Goal: Task Accomplishment & Management: Complete application form

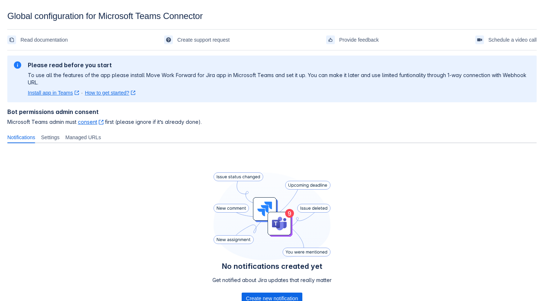
scroll to position [57, 0]
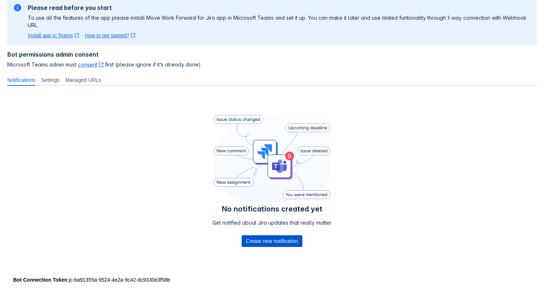
click at [259, 242] on span "Create new notification" at bounding box center [272, 242] width 52 height 12
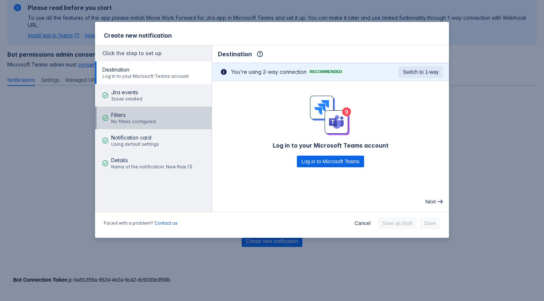
click at [151, 113] on span "Filters" at bounding box center [133, 115] width 45 height 7
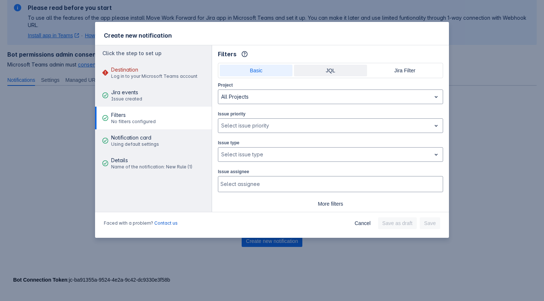
click at [303, 74] on span "JQL" at bounding box center [330, 71] width 64 height 12
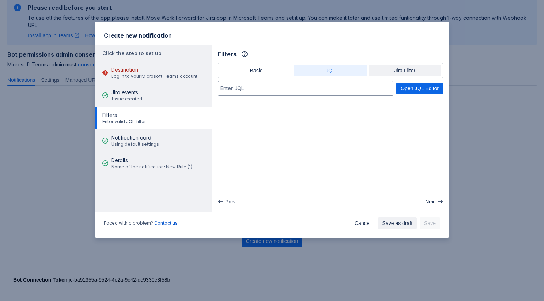
click at [376, 71] on span "Jira Filter" at bounding box center [405, 71] width 64 height 12
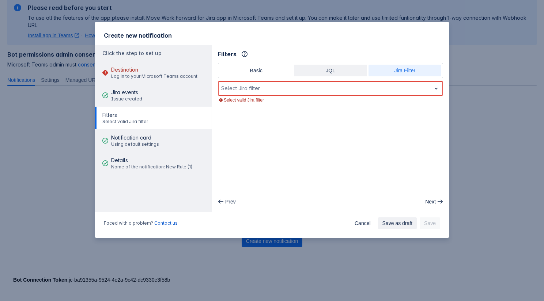
click at [351, 70] on span "JQL" at bounding box center [330, 71] width 64 height 12
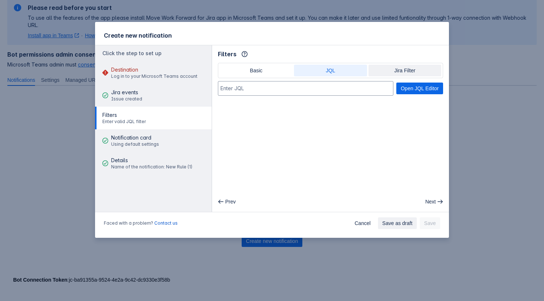
click at [391, 68] on span "Jira Filter" at bounding box center [405, 71] width 64 height 12
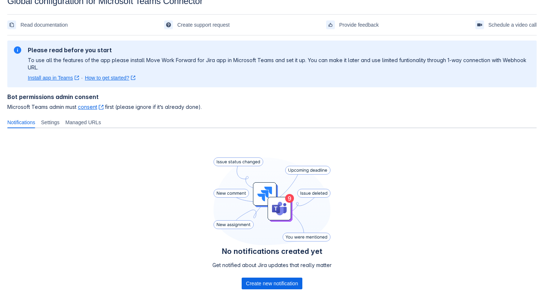
scroll to position [53, 0]
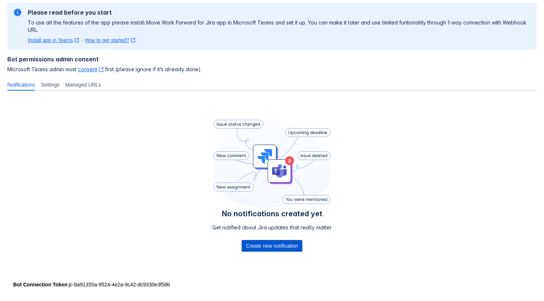
click at [270, 247] on span "Create new notification" at bounding box center [272, 246] width 52 height 12
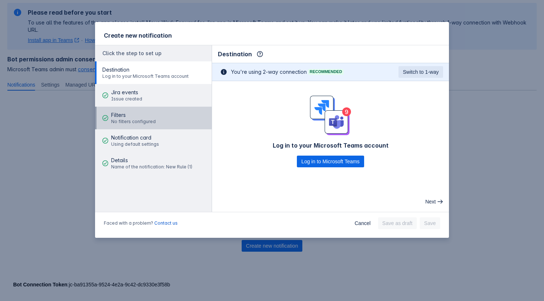
click at [156, 123] on button "Filters No filters configured" at bounding box center [153, 118] width 117 height 23
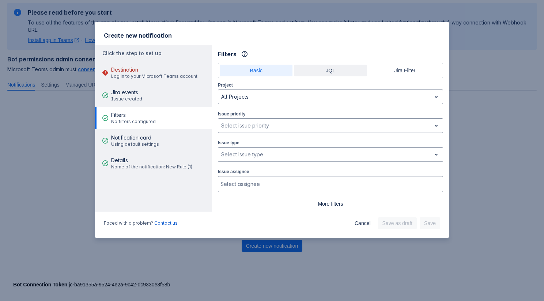
click at [317, 73] on span "JQL" at bounding box center [330, 71] width 64 height 12
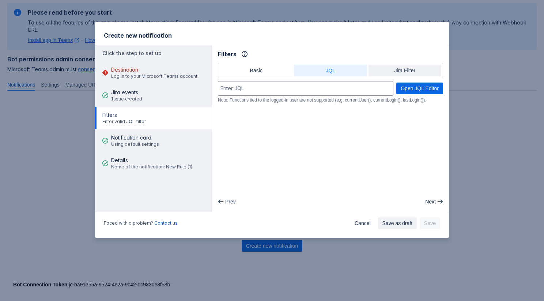
click at [374, 68] on span "Jira Filter" at bounding box center [405, 71] width 64 height 12
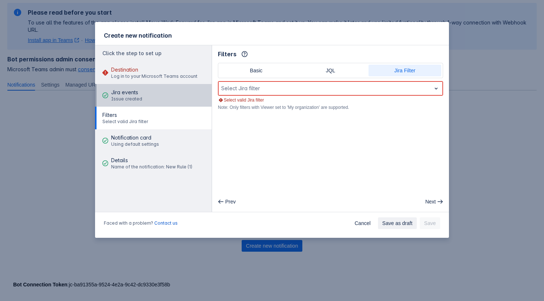
click at [157, 98] on button "Jira events Issue created" at bounding box center [153, 95] width 117 height 23
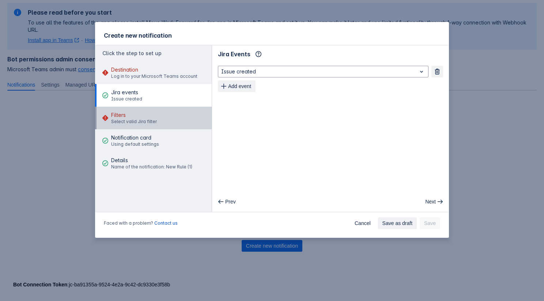
click at [146, 126] on div "Filters Select valid Jira filter" at bounding box center [134, 118] width 46 height 22
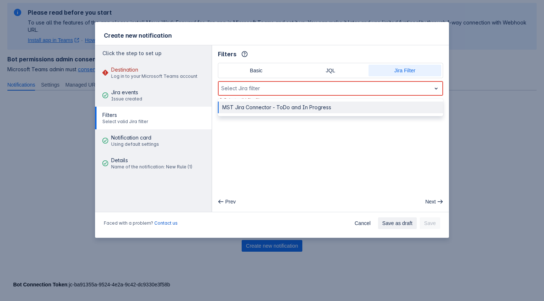
click at [248, 93] on div "Select Jira filter" at bounding box center [324, 89] width 213 height 12
click at [245, 108] on div "MST Jira Connector - ToDo and In Progress" at bounding box center [330, 108] width 225 height 12
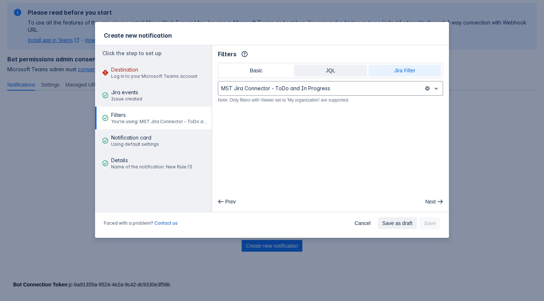
click at [350, 71] on span "JQL" at bounding box center [330, 71] width 64 height 12
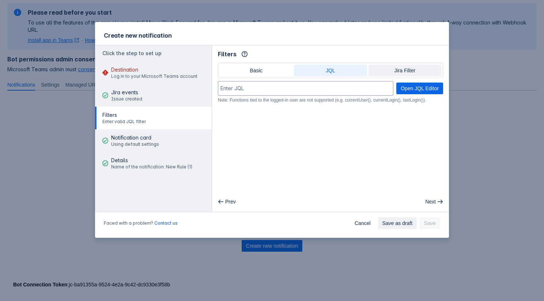
click at [376, 70] on span "Jira Filter" at bounding box center [405, 71] width 64 height 12
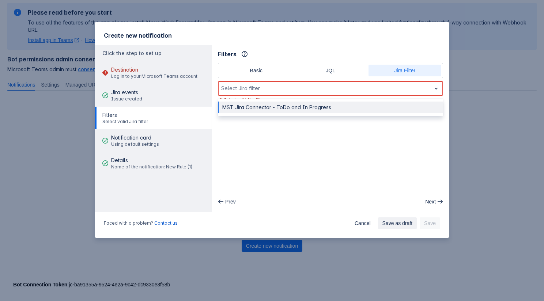
click at [315, 87] on div at bounding box center [324, 88] width 207 height 9
click at [281, 105] on div "MST Jira Connector - ToDo and In Progress" at bounding box center [330, 108] width 225 height 12
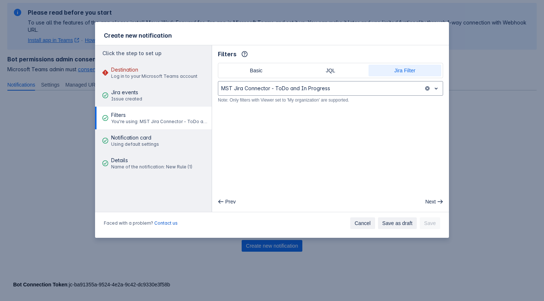
click at [356, 221] on span "Cancel" at bounding box center [363, 224] width 16 height 12
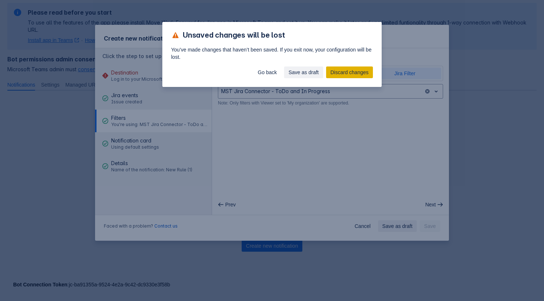
click at [340, 72] on span "Discard changes" at bounding box center [350, 73] width 38 height 12
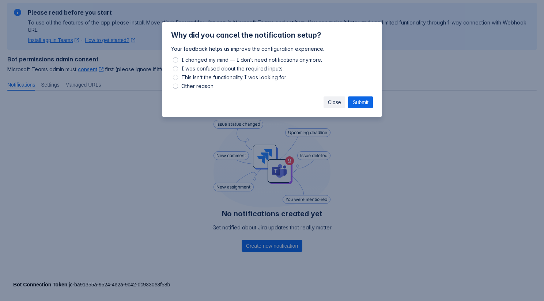
click at [328, 105] on span "Close" at bounding box center [334, 103] width 13 height 12
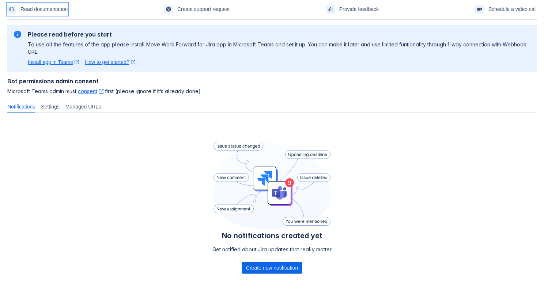
scroll to position [57, 0]
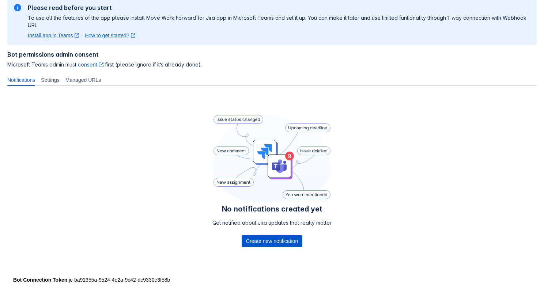
click at [260, 241] on span "Create new notification" at bounding box center [272, 242] width 52 height 12
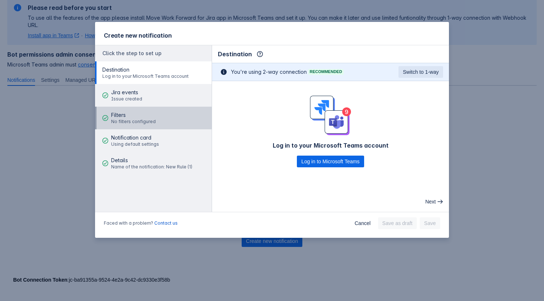
click at [148, 119] on span "No filters configured" at bounding box center [133, 122] width 45 height 6
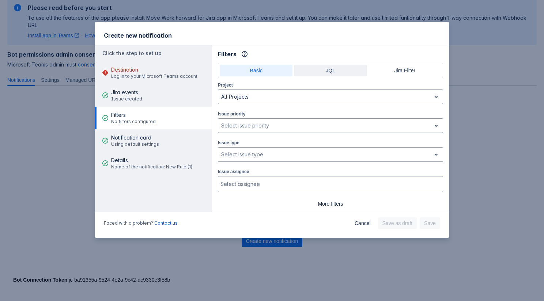
click at [332, 72] on span "JQL" at bounding box center [330, 71] width 64 height 12
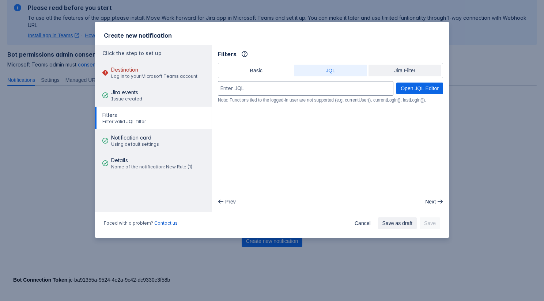
click at [387, 76] on span "Jira Filter" at bounding box center [405, 71] width 64 height 12
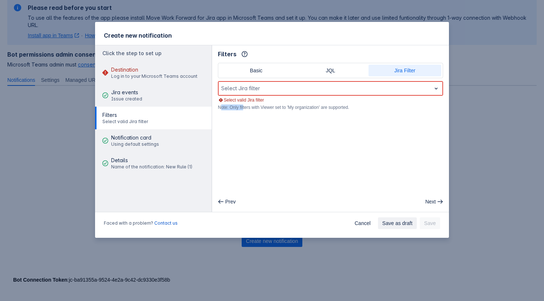
drag, startPoint x: 220, startPoint y: 110, endPoint x: 245, endPoint y: 108, distance: 25.3
click at [245, 108] on div "Note: Only filters with Viewer set to 'My organization' are supported." at bounding box center [330, 108] width 225 height 6
drag, startPoint x: 262, startPoint y: 108, endPoint x: 288, endPoint y: 108, distance: 26.0
click at [287, 108] on div "Note: Only filters with Viewer set to 'My organization' are supported." at bounding box center [330, 108] width 225 height 6
drag, startPoint x: 312, startPoint y: 108, endPoint x: 329, endPoint y: 108, distance: 17.2
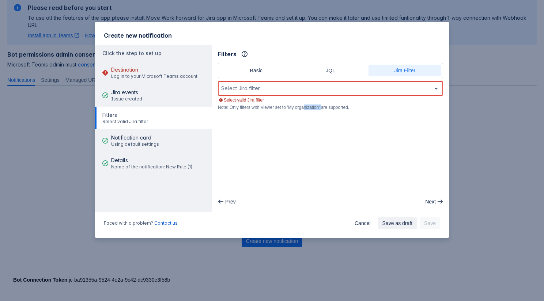
click at [329, 108] on div "Note: Only filters with Viewer set to 'My organization' are supported." at bounding box center [330, 108] width 225 height 6
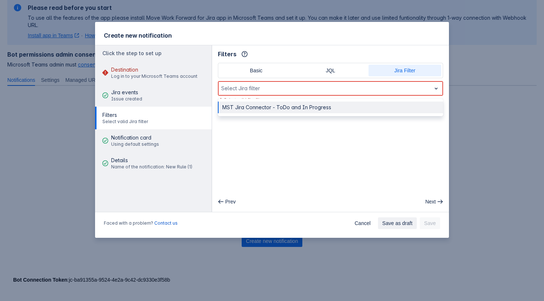
click at [263, 87] on div at bounding box center [324, 88] width 207 height 9
click at [257, 107] on div "MST Jira Connector - ToDo and In Progress" at bounding box center [330, 108] width 225 height 12
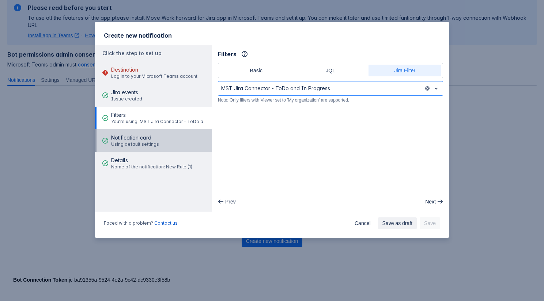
click at [160, 140] on button "Notification card Using default settings" at bounding box center [153, 140] width 117 height 23
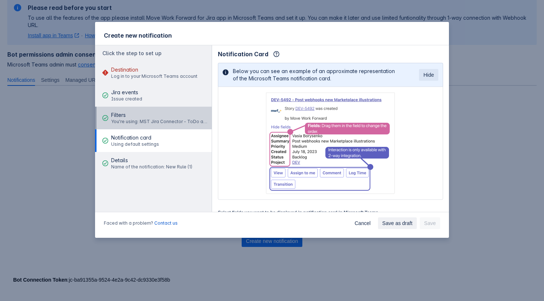
click at [165, 121] on span "You're using: MST Jira Connector - ToDo and In Progress" at bounding box center [160, 122] width 98 height 6
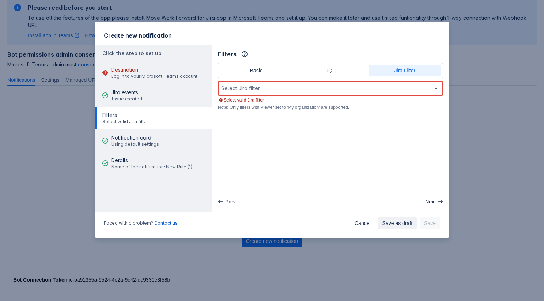
click at [393, 83] on div "Select Jira filter" at bounding box center [324, 89] width 213 height 12
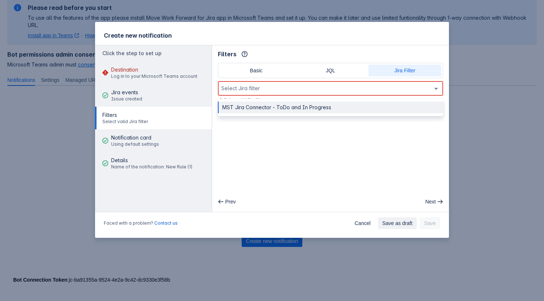
click at [338, 103] on div "MST Jira Connector - ToDo and In Progress" at bounding box center [330, 108] width 225 height 12
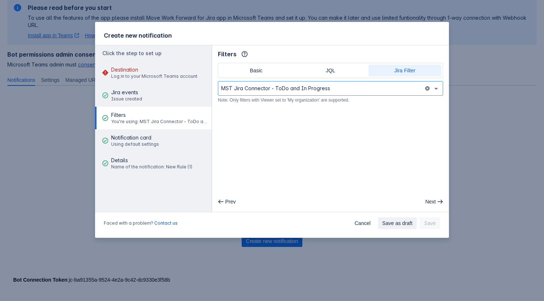
click at [393, 105] on main "Filters Info Basic JQL Jira Filter option MST Jira Connector - ToDo and In Prog…" at bounding box center [330, 128] width 237 height 167
